Goal: Task Accomplishment & Management: Manage account settings

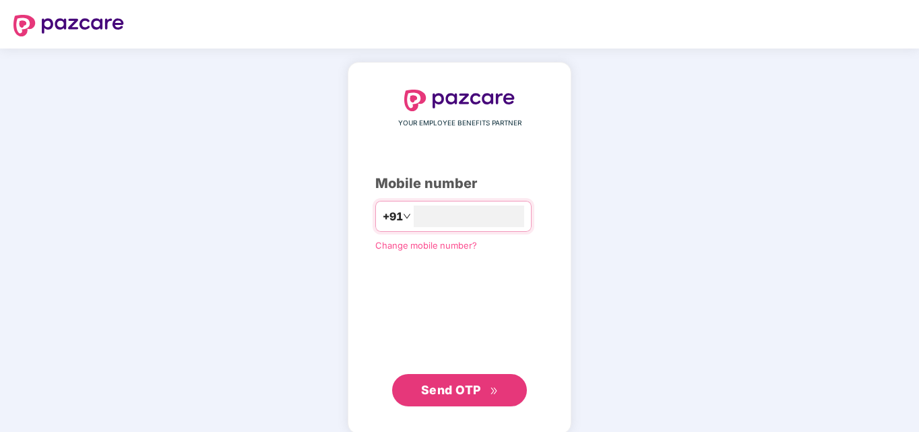
type input "**********"
click at [470, 391] on span "Send OTP" at bounding box center [451, 390] width 60 height 14
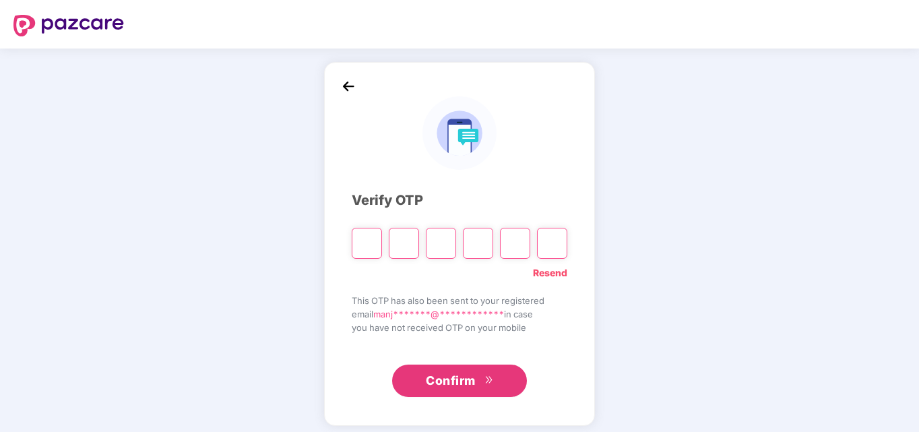
type input "*"
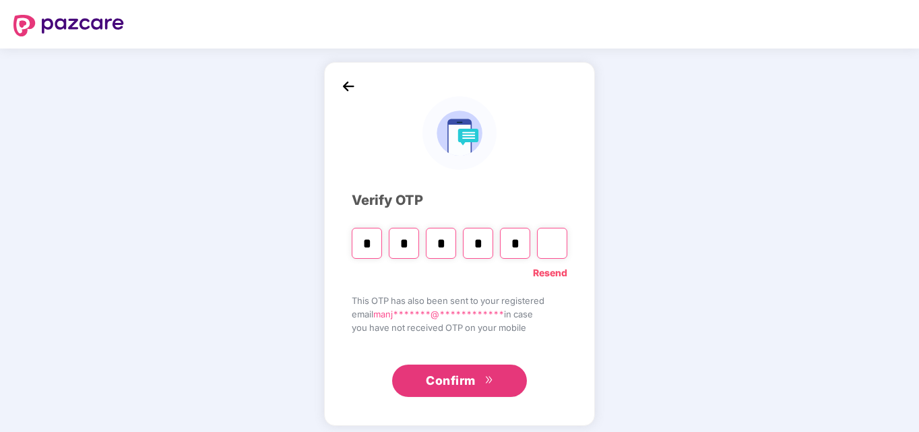
type input "*"
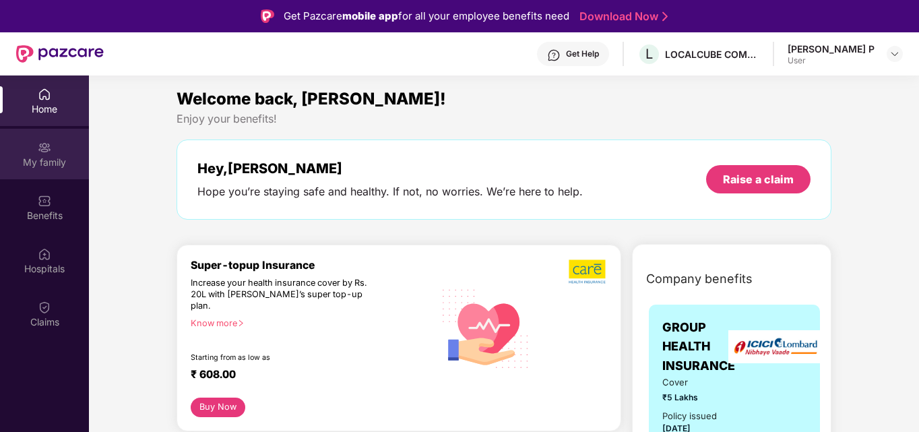
click at [44, 150] on img at bounding box center [44, 147] width 13 height 13
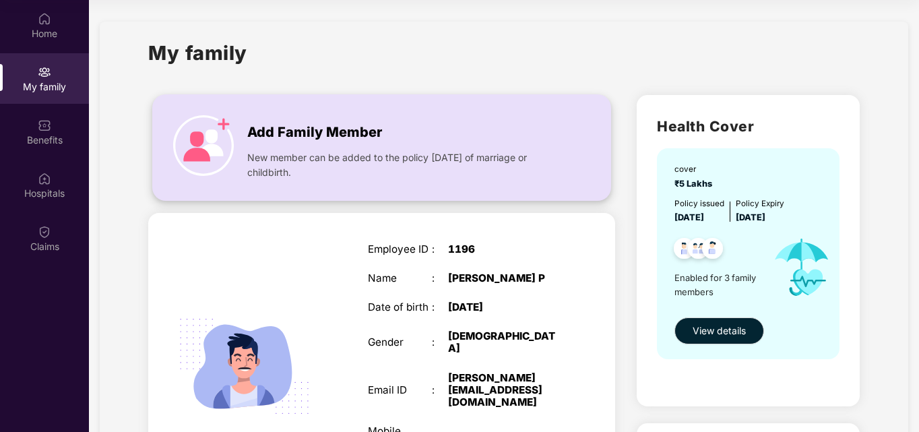
click at [211, 138] on img at bounding box center [203, 145] width 61 height 61
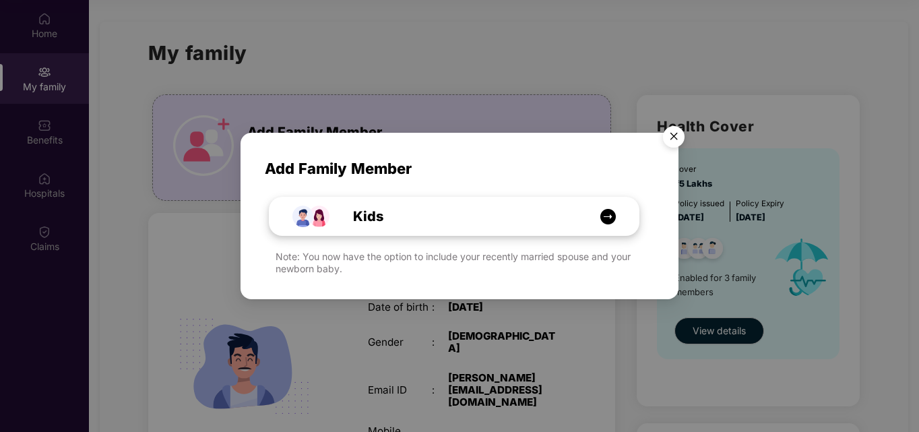
click at [612, 212] on img at bounding box center [608, 216] width 17 height 17
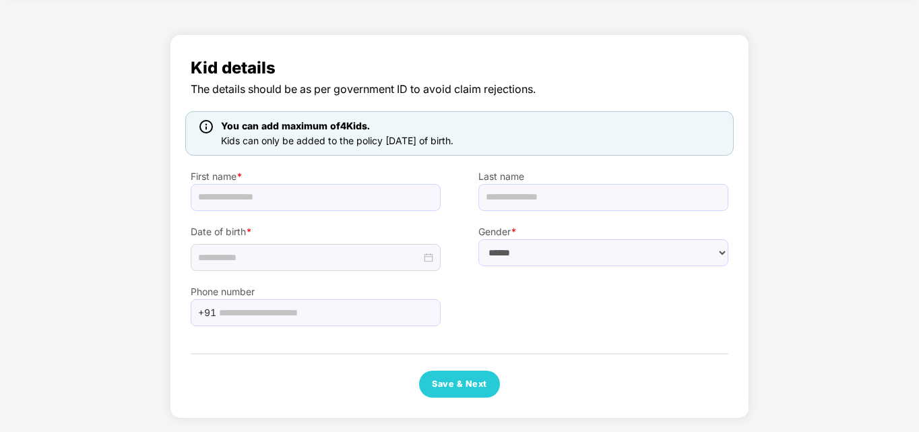
click at [338, 137] on span "Kids can only be added to the policy [DATE] of birth." at bounding box center [337, 140] width 233 height 11
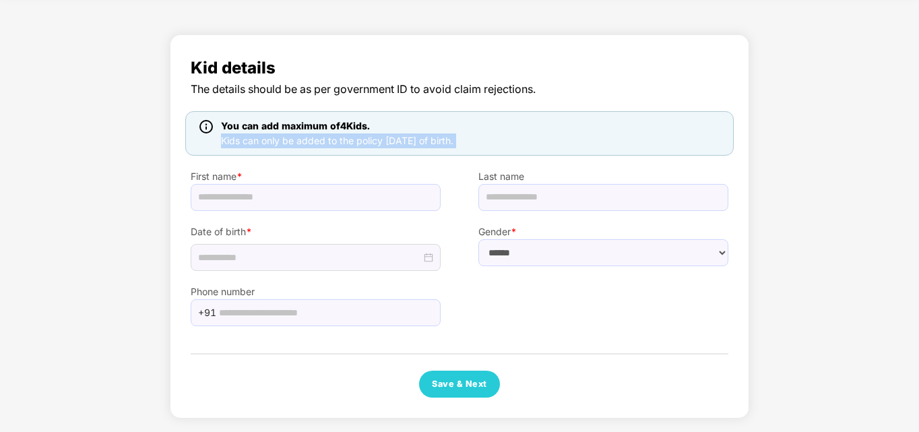
click at [338, 137] on span "Kids can only be added to the policy [DATE] of birth." at bounding box center [337, 140] width 233 height 11
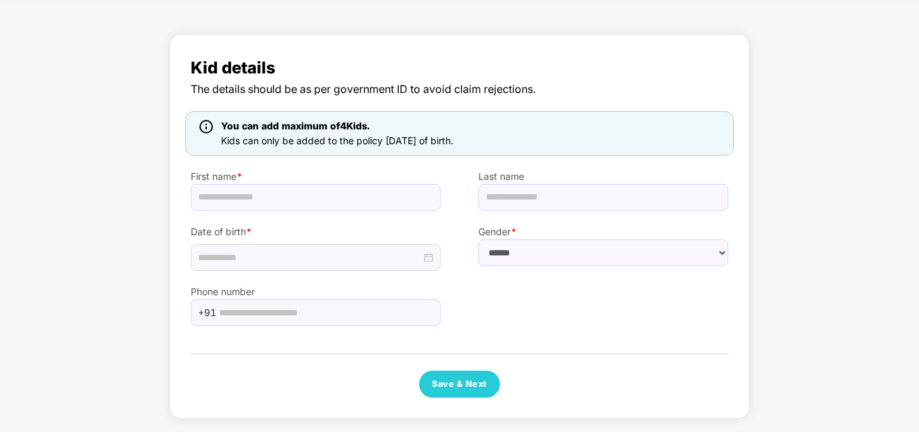
click at [346, 234] on label "Date of birth *" at bounding box center [316, 231] width 250 height 15
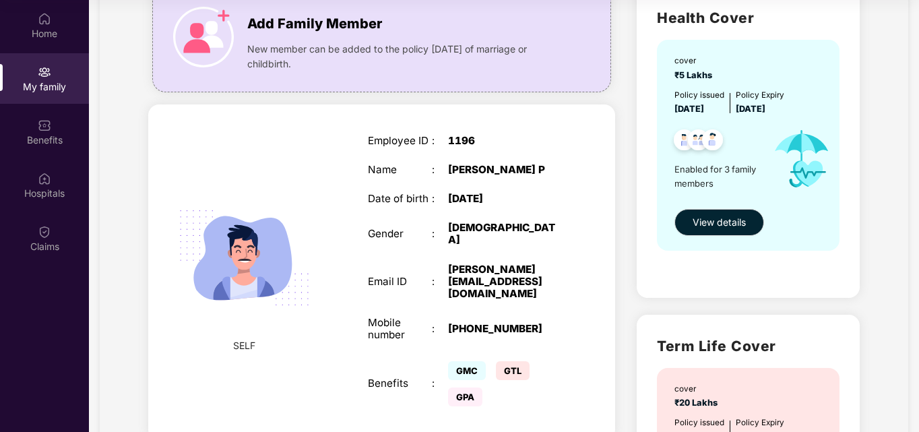
scroll to position [109, 0]
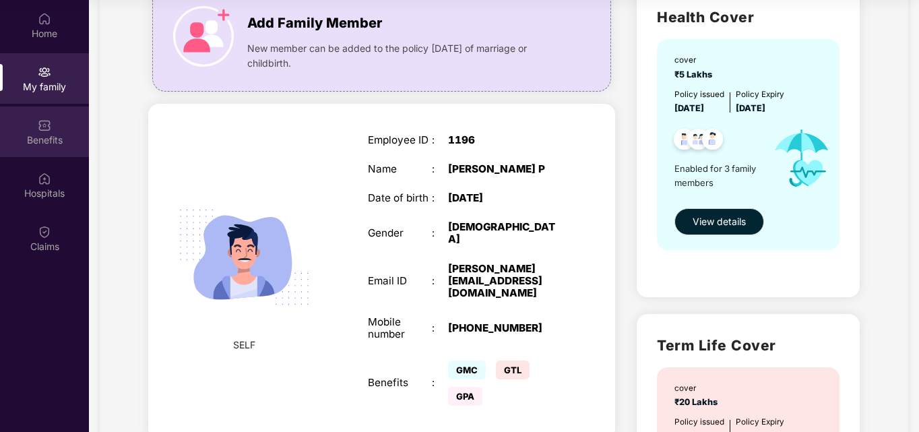
click at [61, 144] on div "Benefits" at bounding box center [44, 139] width 89 height 13
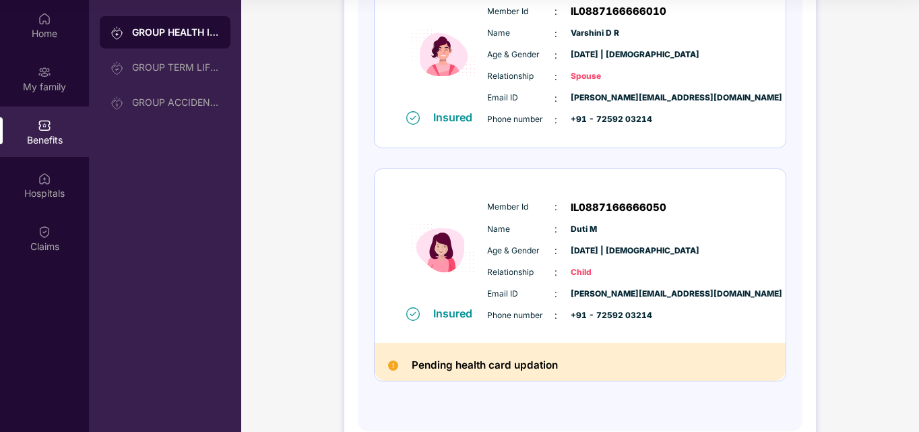
scroll to position [454, 0]
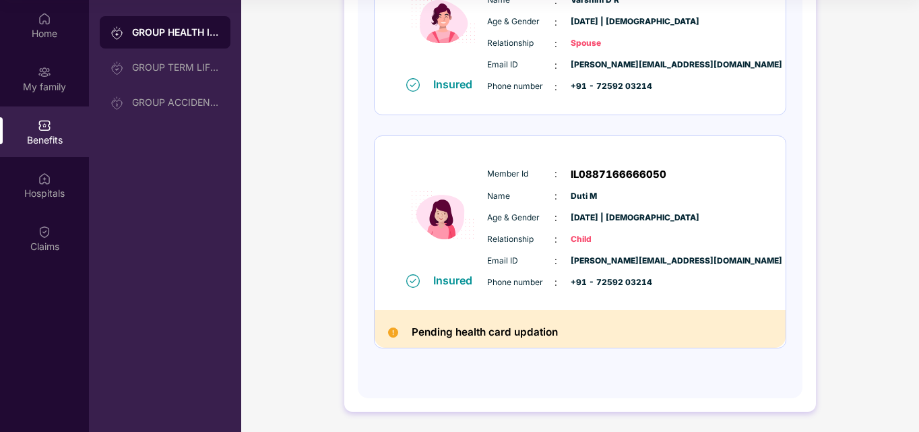
click at [434, 338] on h2 "Pending health card updation" at bounding box center [485, 333] width 146 height 18
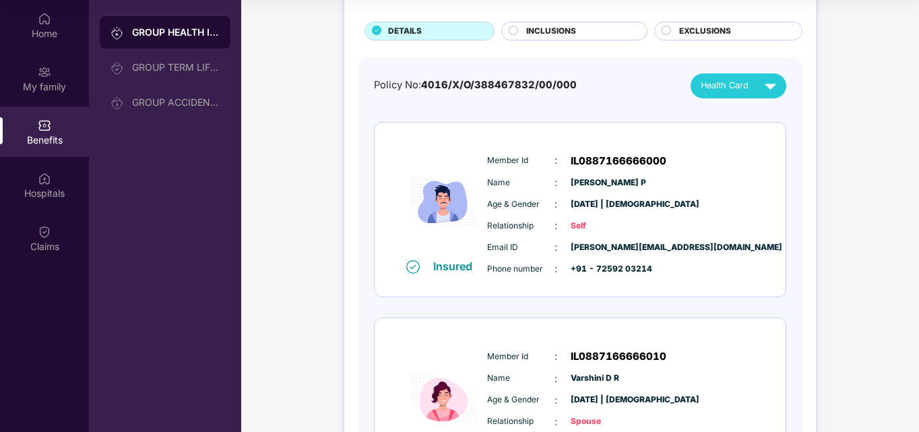
scroll to position [0, 0]
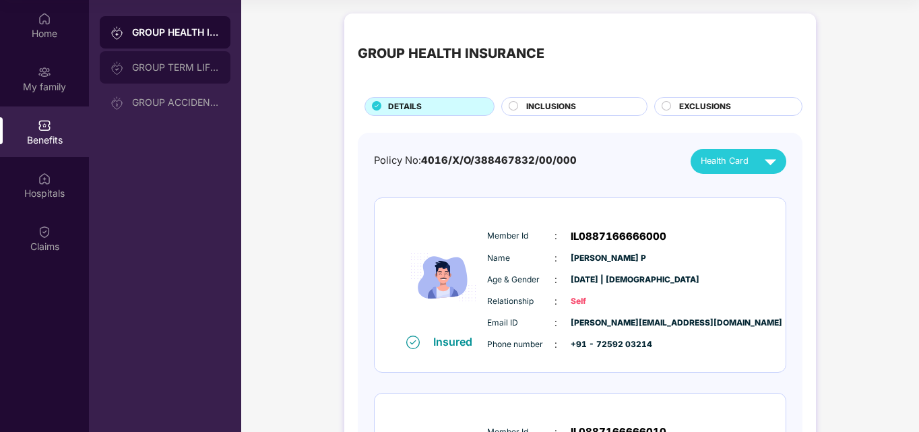
click at [188, 64] on div "GROUP TERM LIFE INSURANCE" at bounding box center [176, 67] width 88 height 11
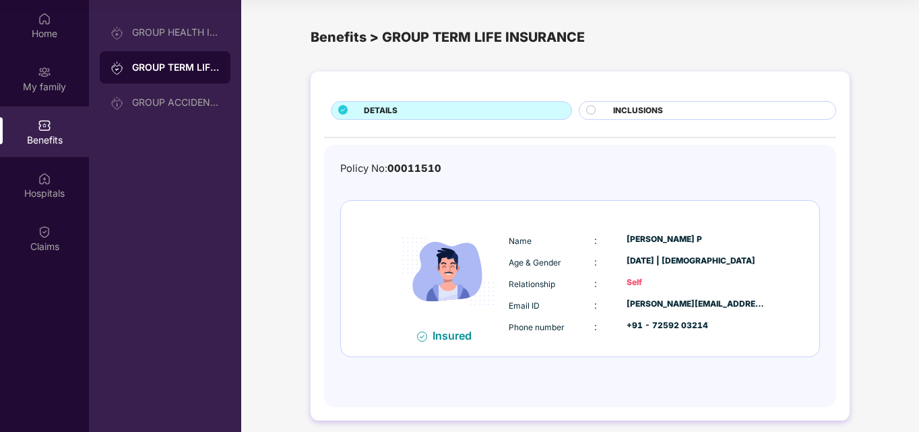
scroll to position [9, 0]
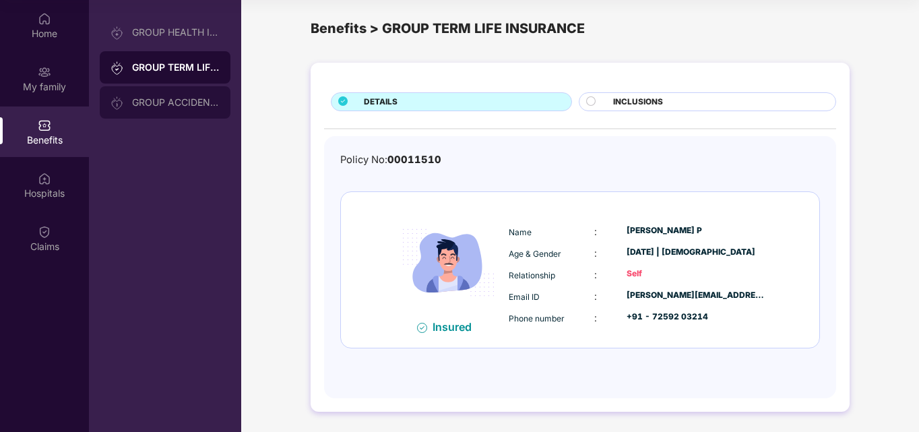
click at [193, 116] on div "GROUP ACCIDENTAL INSURANCE" at bounding box center [165, 102] width 131 height 32
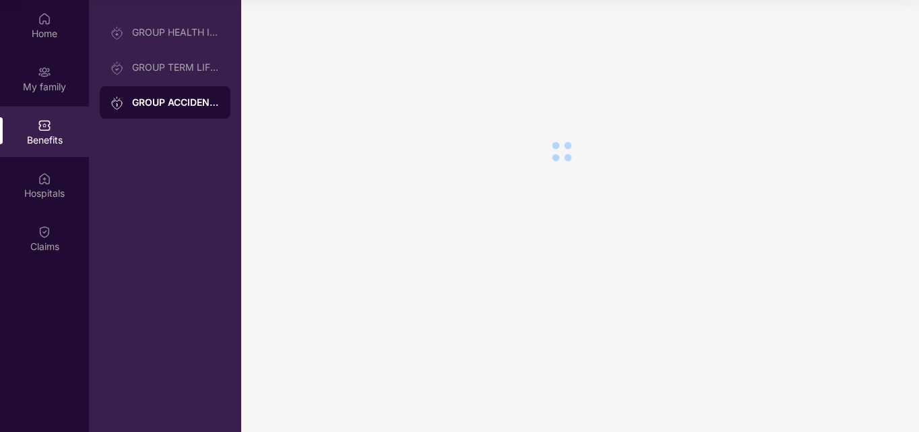
scroll to position [0, 0]
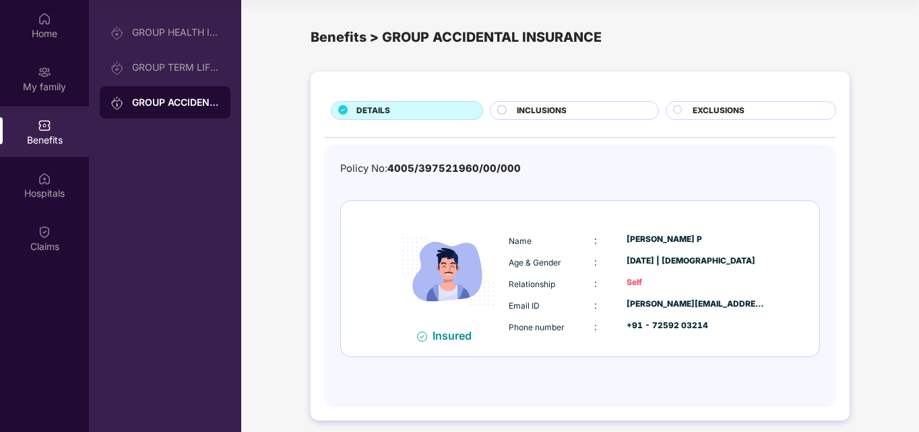
click at [524, 107] on span "INCLUSIONS" at bounding box center [542, 110] width 50 height 13
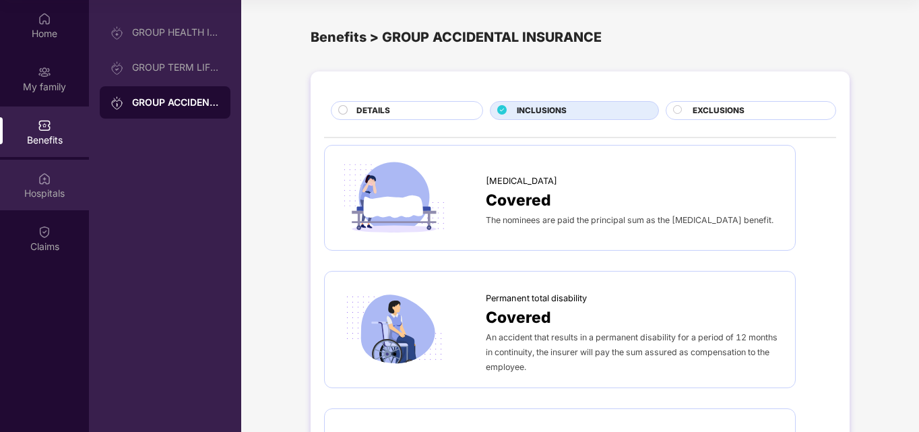
click at [6, 202] on div "Hospitals" at bounding box center [44, 185] width 89 height 51
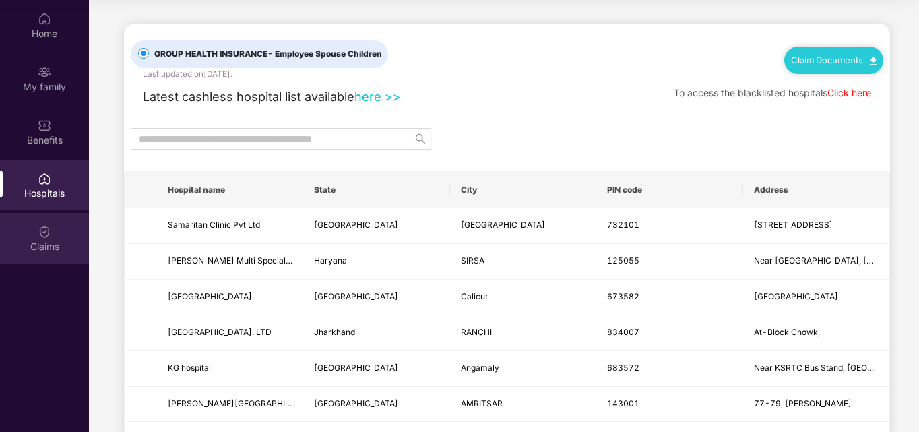
click at [49, 226] on img at bounding box center [44, 231] width 13 height 13
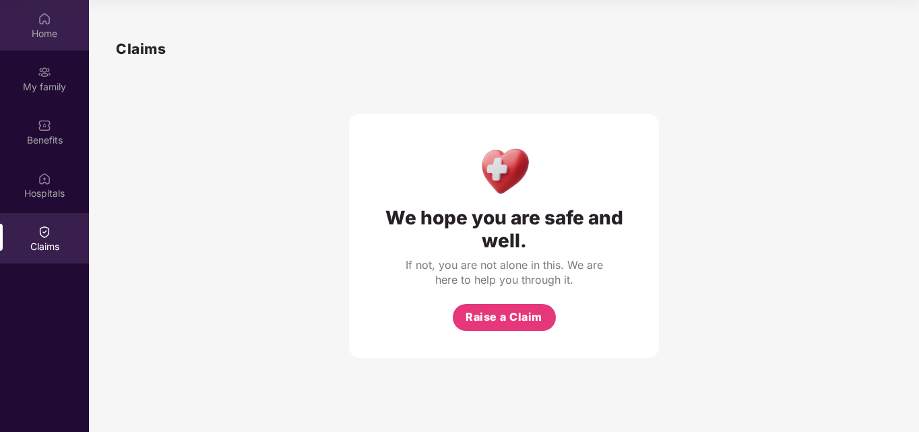
click at [57, 44] on div "Home" at bounding box center [44, 25] width 89 height 51
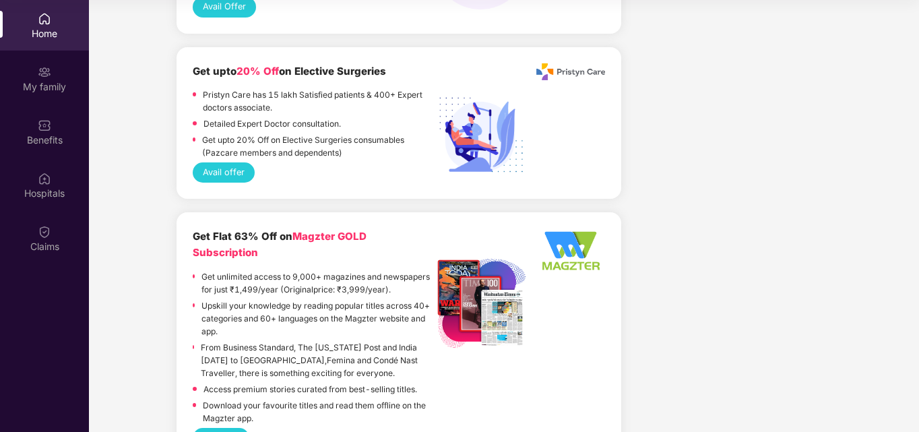
scroll to position [1279, 0]
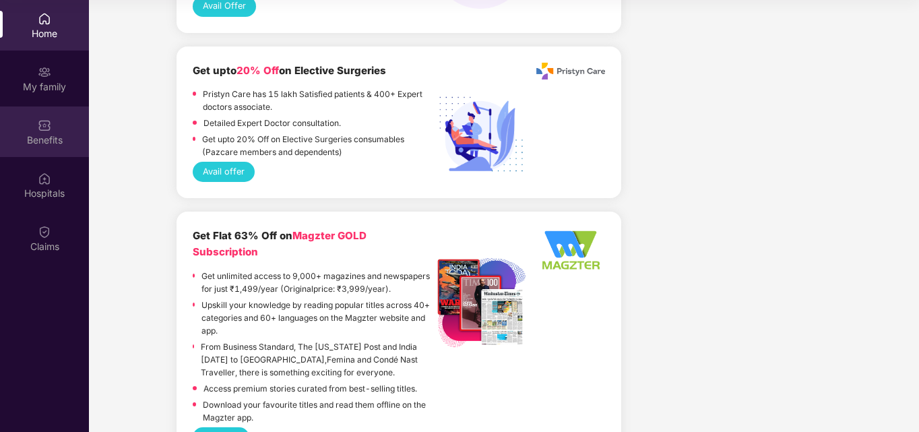
click at [44, 121] on img at bounding box center [44, 125] width 13 height 13
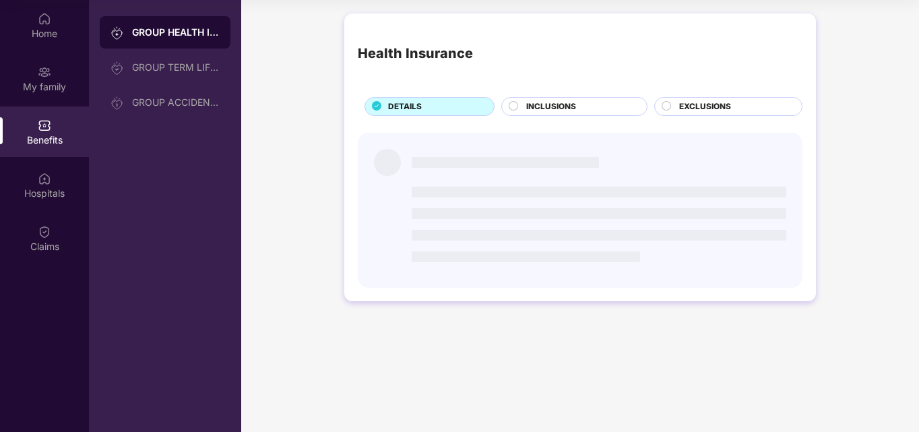
scroll to position [0, 0]
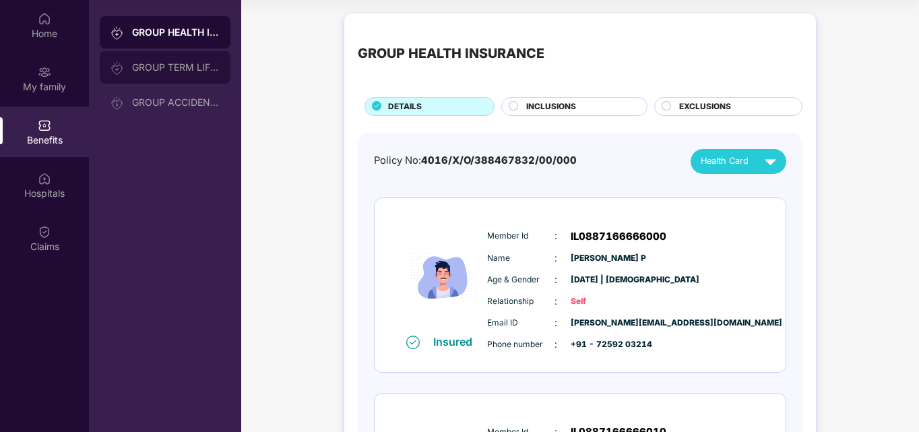
click at [171, 61] on div "GROUP TERM LIFE INSURANCE" at bounding box center [165, 67] width 131 height 32
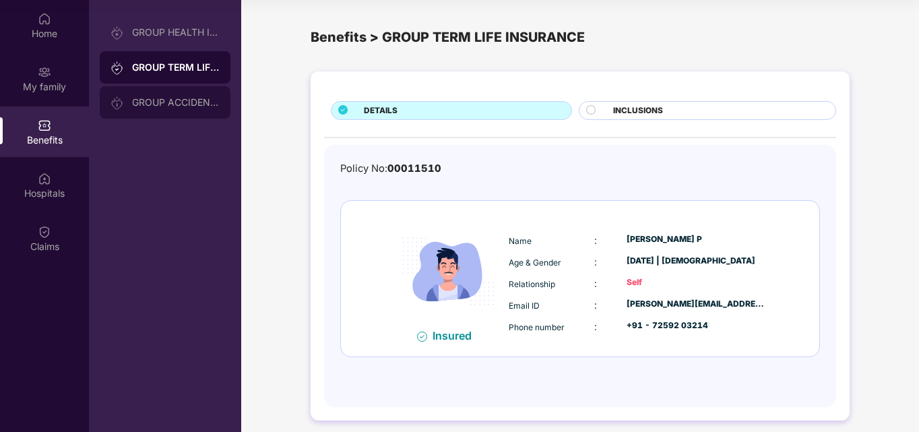
click at [148, 111] on div "GROUP ACCIDENTAL INSURANCE" at bounding box center [165, 102] width 131 height 32
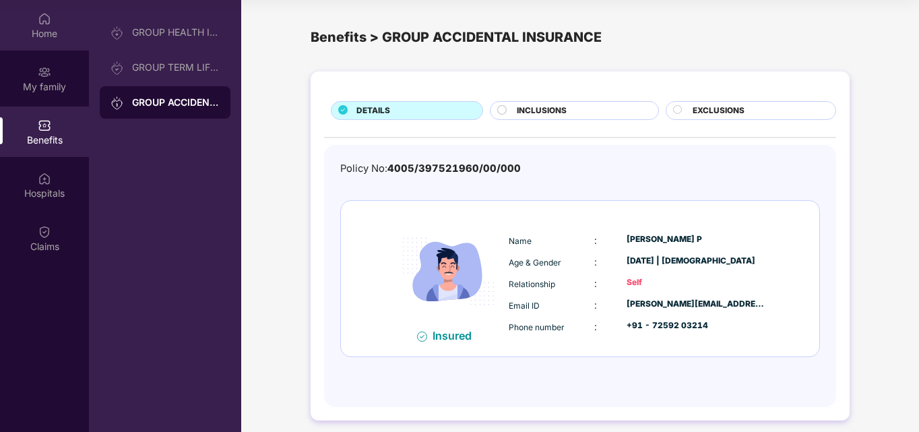
click at [42, 43] on div "Home" at bounding box center [44, 25] width 89 height 51
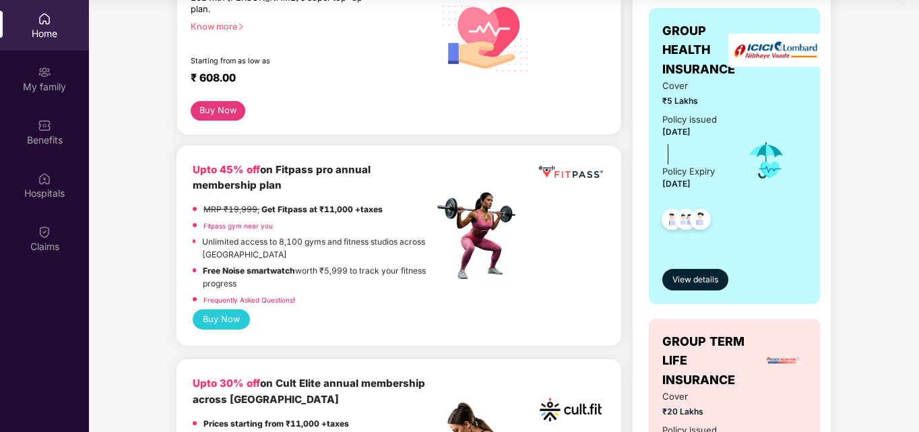
scroll to position [222, 0]
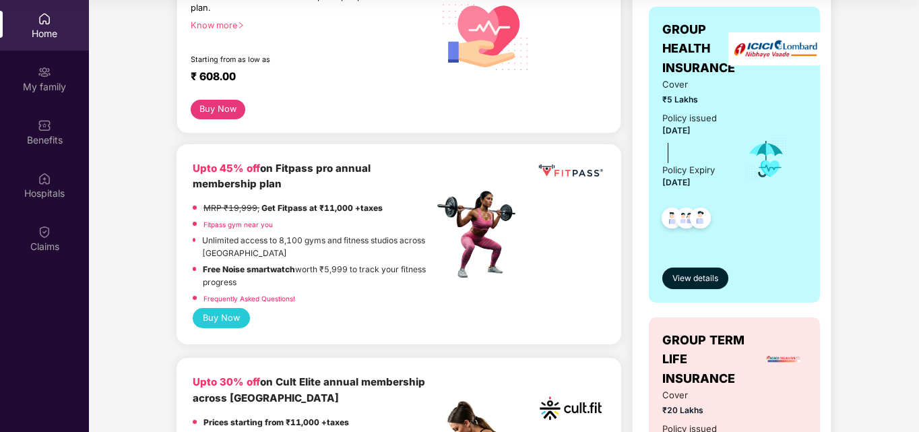
click at [694, 229] on img at bounding box center [700, 220] width 33 height 33
click at [696, 291] on div "GROUP HEALTH INSURANCE Cover ₹5 Lakhs Policy issued [DATE] Policy Expiry [DATE]…" at bounding box center [734, 155] width 171 height 296
click at [696, 282] on span "View details" at bounding box center [696, 278] width 46 height 13
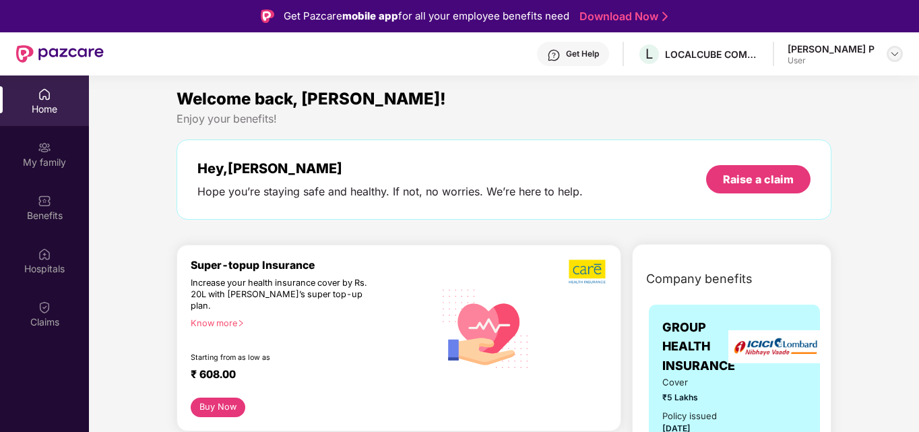
click at [895, 58] on img at bounding box center [895, 54] width 11 height 11
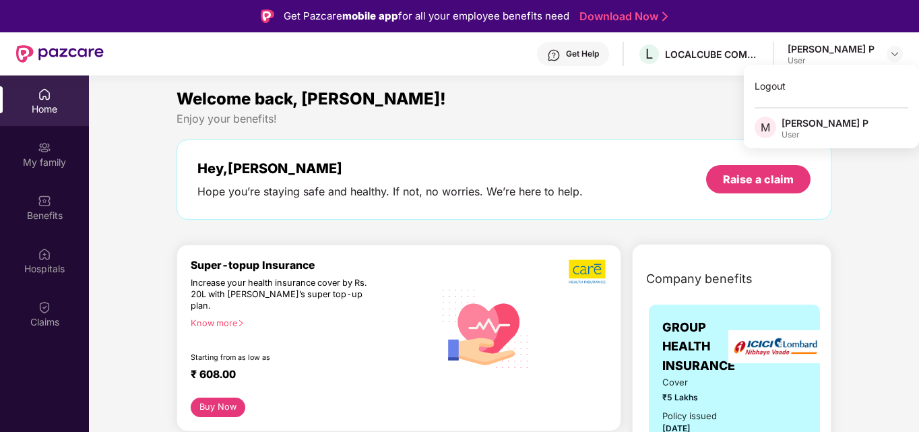
click at [832, 122] on div "[PERSON_NAME] P" at bounding box center [825, 123] width 87 height 13
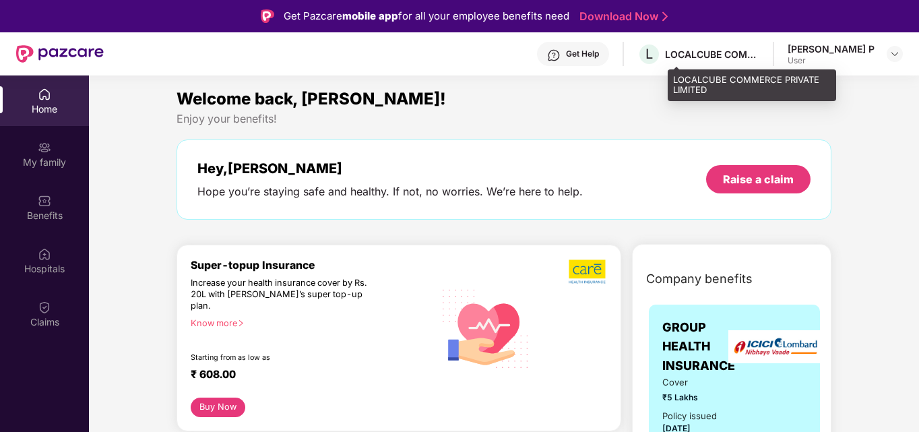
click at [750, 65] on div "L LOCALCUBE COMMERCE PRIVATE LIMITED" at bounding box center [699, 54] width 122 height 24
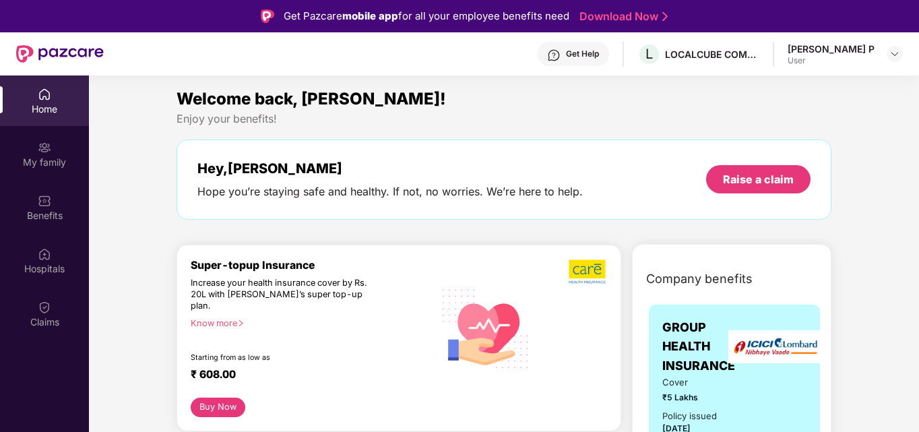
click at [884, 57] on div "[PERSON_NAME] P User" at bounding box center [845, 54] width 115 height 24
click at [832, 62] on div "User" at bounding box center [831, 60] width 87 height 11
click at [879, 55] on div "[PERSON_NAME] P User" at bounding box center [845, 54] width 115 height 24
click at [899, 54] on img at bounding box center [895, 54] width 11 height 11
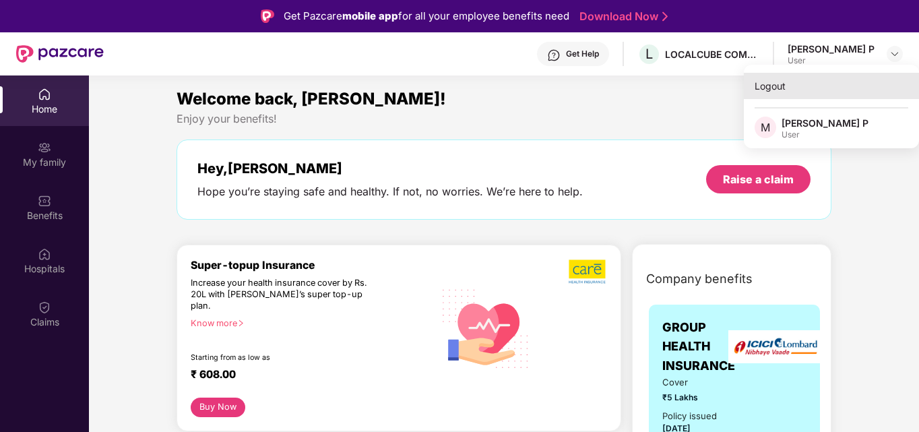
click at [769, 90] on div "Logout" at bounding box center [831, 86] width 175 height 26
